Goal: Transaction & Acquisition: Purchase product/service

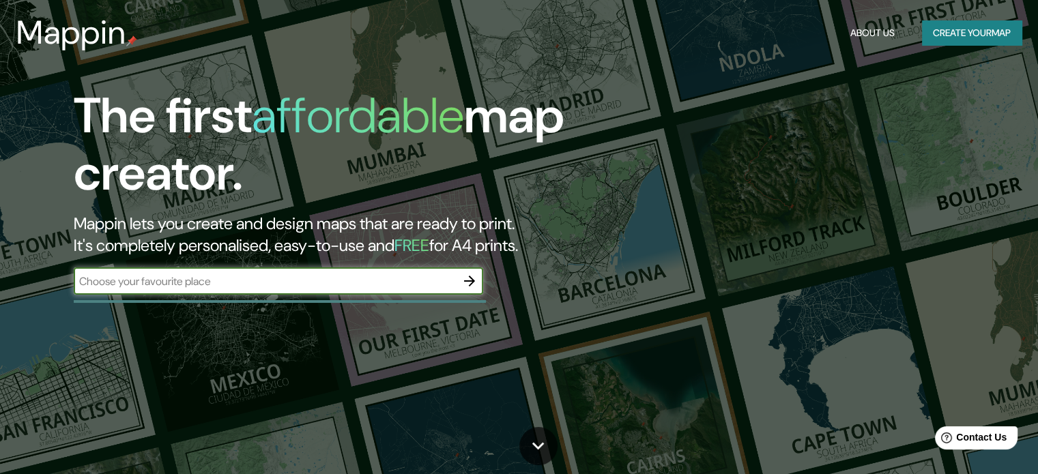
click at [980, 31] on button "Create your map" at bounding box center [972, 32] width 100 height 25
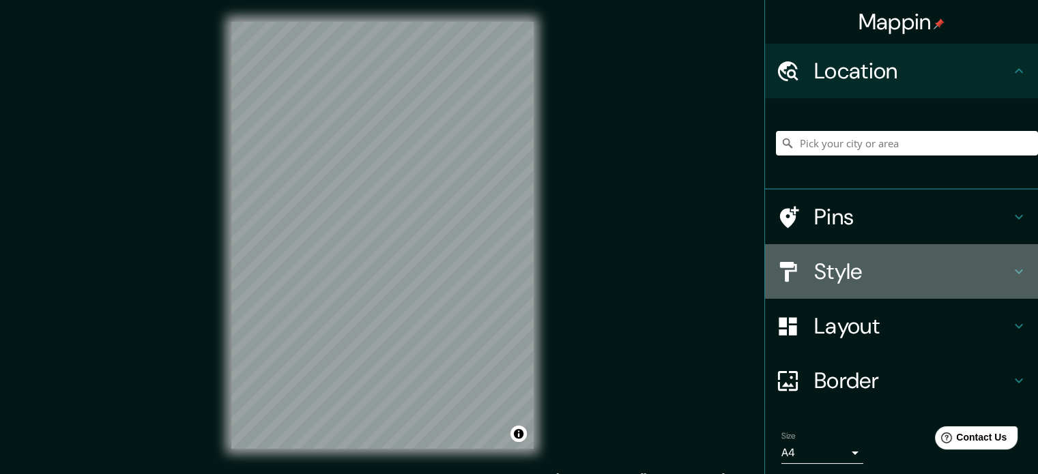
click at [866, 275] on h4 "Style" at bounding box center [912, 271] width 197 height 27
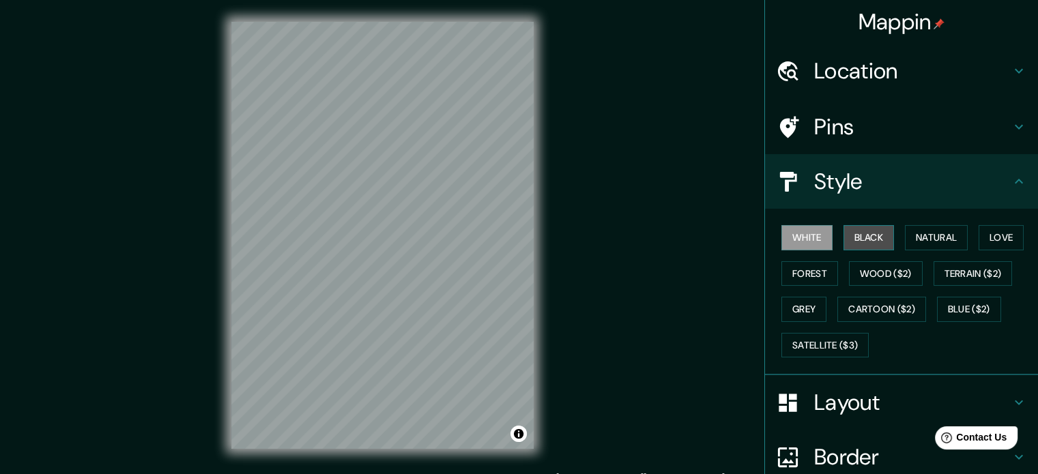
click at [861, 237] on button "Black" at bounding box center [868, 237] width 51 height 25
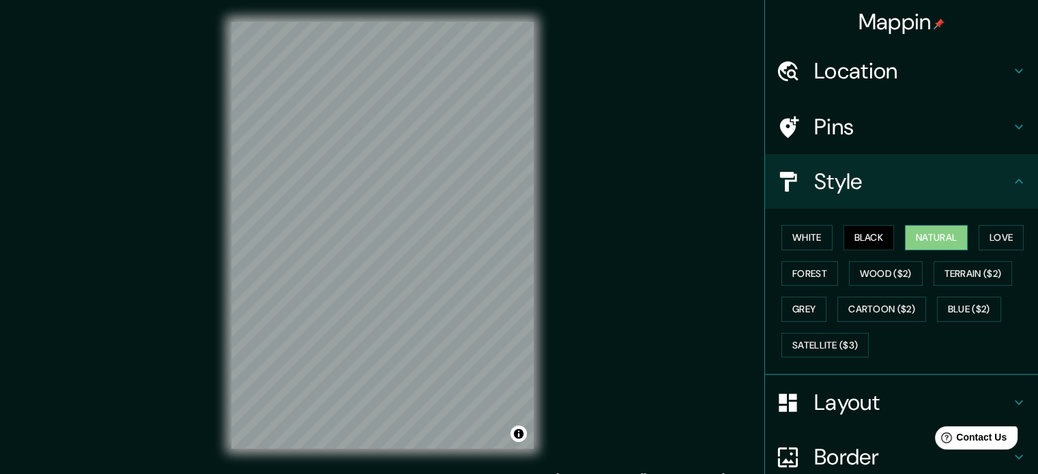
click at [919, 240] on button "Natural" at bounding box center [936, 237] width 63 height 25
click at [800, 225] on button "White" at bounding box center [806, 237] width 51 height 25
click at [861, 244] on button "Black" at bounding box center [868, 237] width 51 height 25
click at [922, 241] on button "Natural" at bounding box center [936, 237] width 63 height 25
click at [856, 218] on div "White Black Natural Love Forest Wood ($2) Terrain ($2) Grey Cartoon ($2) Blue (…" at bounding box center [901, 292] width 273 height 167
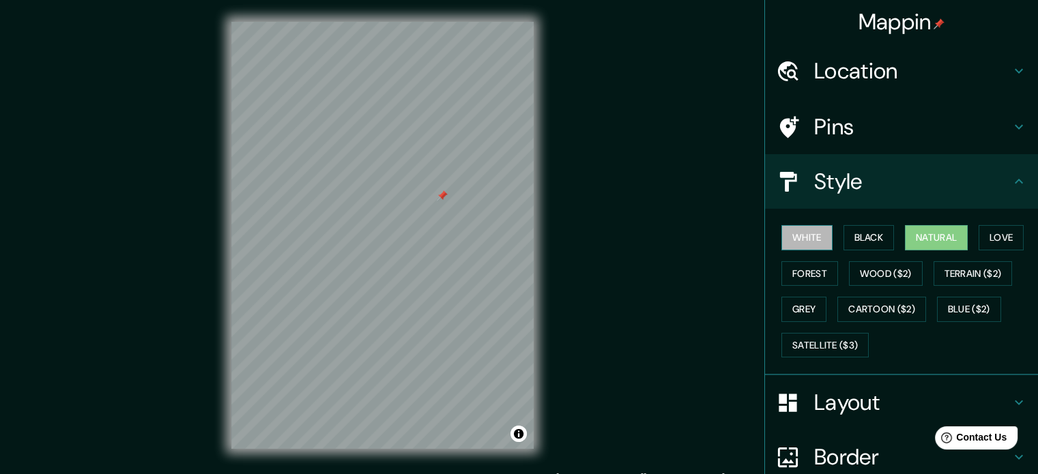
click at [822, 234] on button "White" at bounding box center [806, 237] width 51 height 25
click at [847, 240] on button "Black" at bounding box center [868, 237] width 51 height 25
click at [788, 237] on button "White" at bounding box center [806, 237] width 51 height 25
click at [785, 309] on button "Grey" at bounding box center [803, 309] width 45 height 25
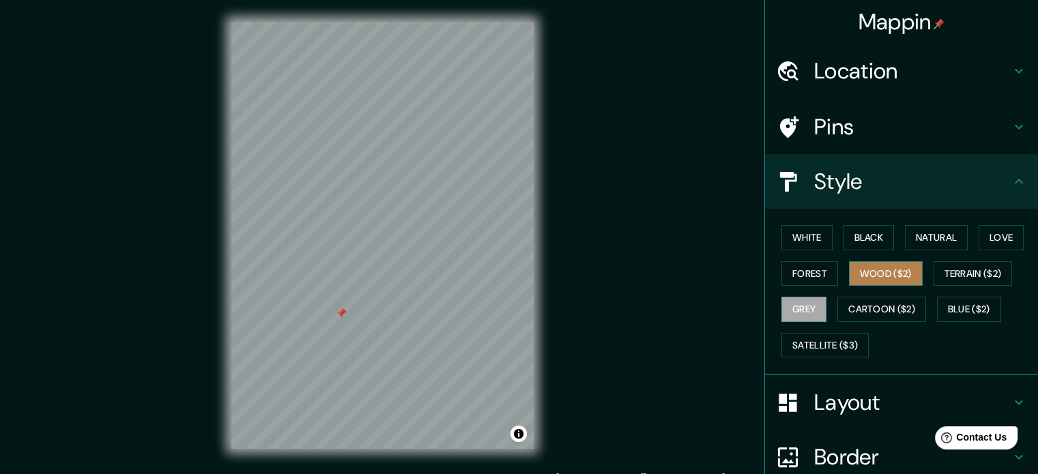
click at [852, 265] on button "Wood ($2)" at bounding box center [886, 273] width 74 height 25
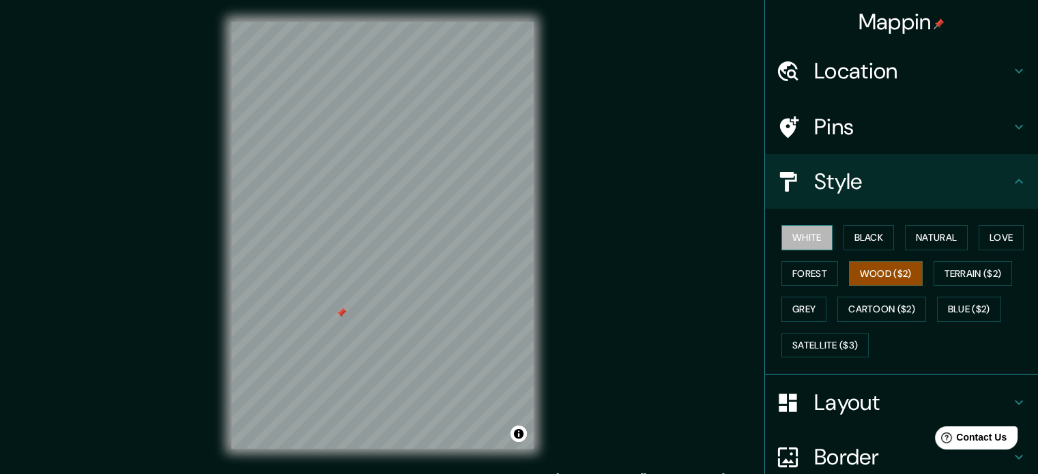
click at [815, 247] on button "White" at bounding box center [806, 237] width 51 height 25
click at [523, 435] on button "Toggle attribution" at bounding box center [518, 434] width 16 height 16
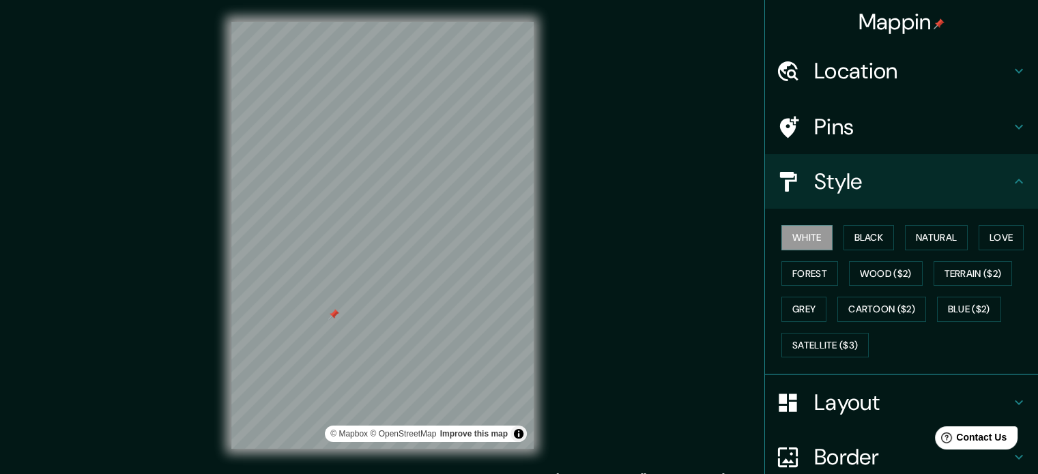
click at [577, 365] on div "Mappin Location Pins Style White Black Natural Love Forest Wood ($2) Terrain ($…" at bounding box center [519, 246] width 1038 height 493
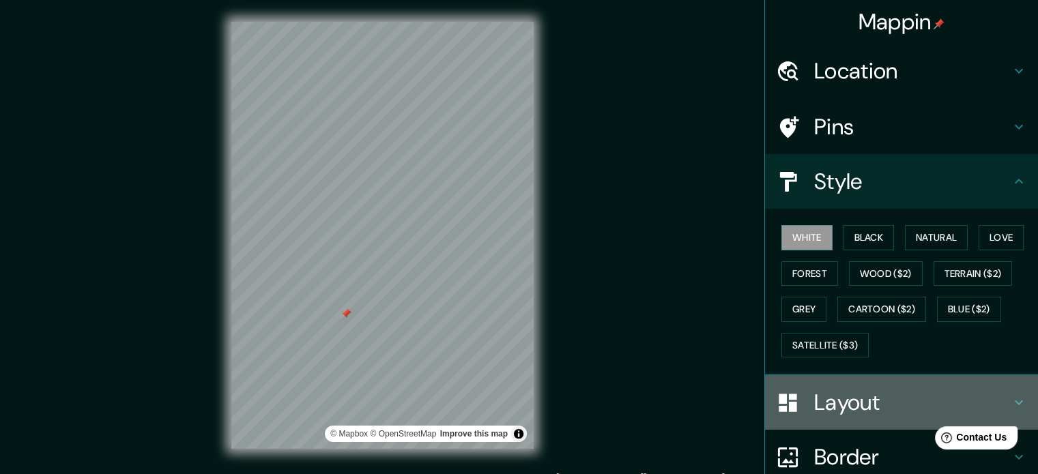
click at [949, 394] on h4 "Layout" at bounding box center [912, 402] width 197 height 27
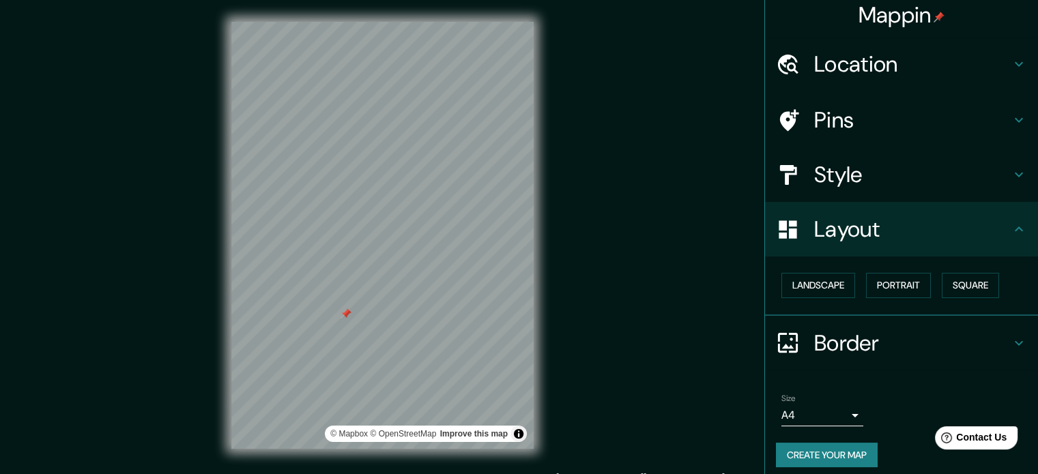
scroll to position [15, 0]
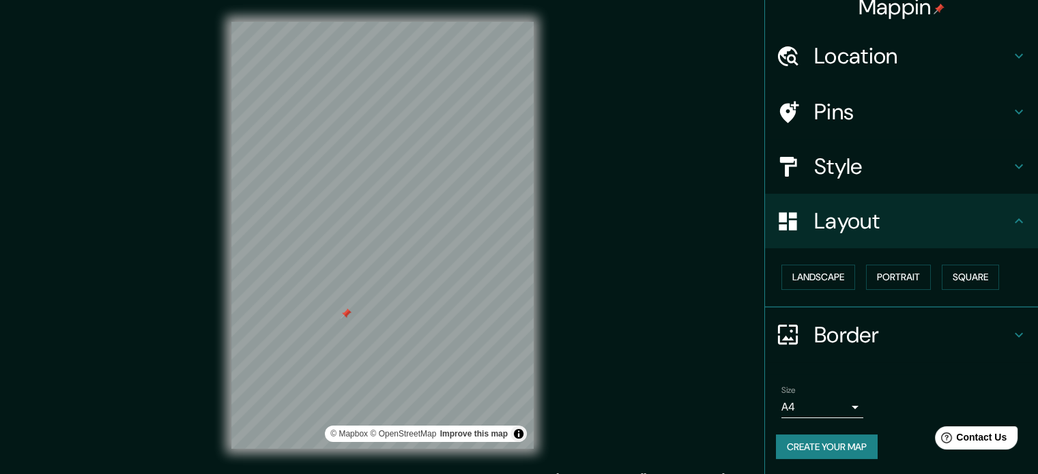
click at [852, 411] on div "Size A4 single" at bounding box center [901, 402] width 251 height 44
click at [846, 407] on body "Mappin Location Pins Style Layout Landscape Portrait Square Border Choose a bor…" at bounding box center [519, 237] width 1038 height 474
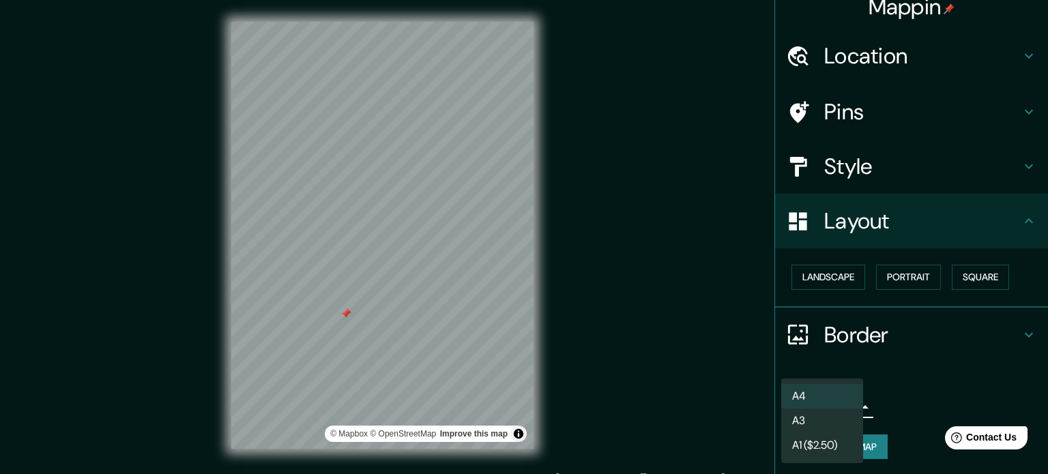
click at [848, 425] on li "A3" at bounding box center [822, 421] width 82 height 25
type input "a4"
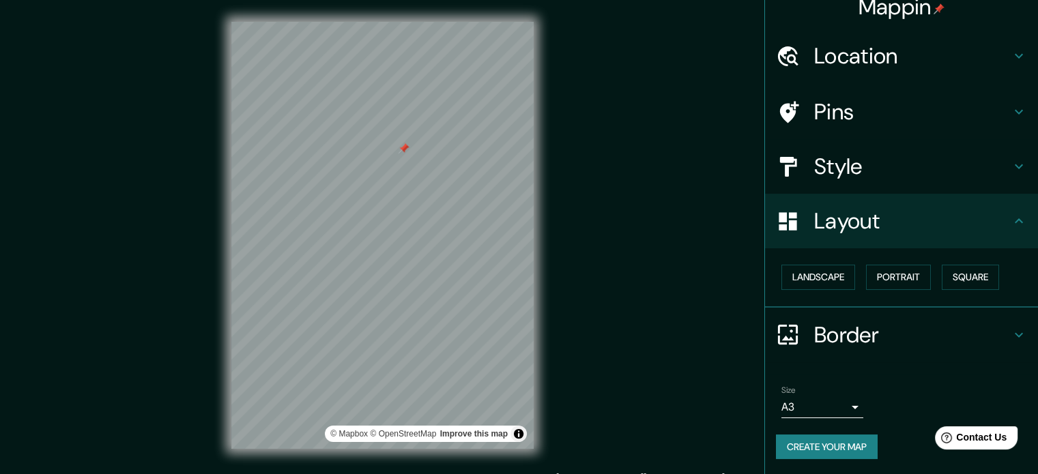
click at [566, 409] on div "Mappin Location Pins Style Layout Landscape Portrait Square Border Choose a bor…" at bounding box center [519, 246] width 1038 height 493
click at [565, 351] on div "Mappin Location Pins Style Layout Landscape Portrait Square Border Choose a bor…" at bounding box center [519, 246] width 1038 height 493
